Goal: Use online tool/utility: Use online tool/utility

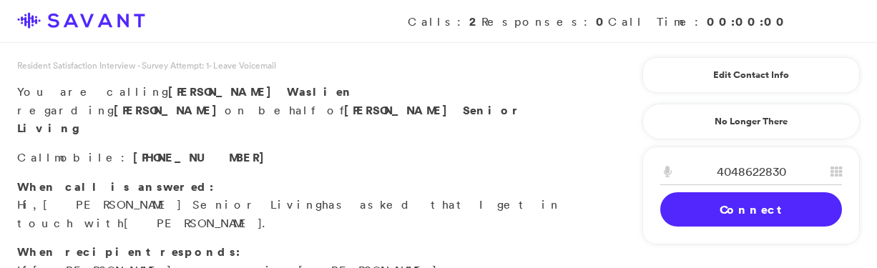
click at [756, 169] on input "4048622830" at bounding box center [751, 172] width 182 height 26
click at [748, 174] on input "4048622830" at bounding box center [751, 172] width 182 height 26
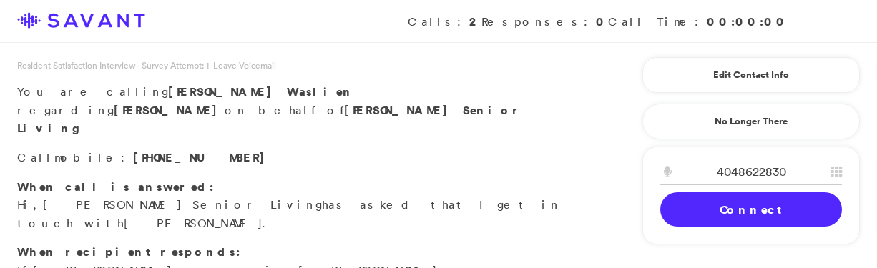
click at [748, 174] on input "4048622830" at bounding box center [751, 172] width 182 height 26
type input "4045432688"
click at [754, 210] on link "Connect" at bounding box center [751, 209] width 182 height 34
